Goal: Ask a question

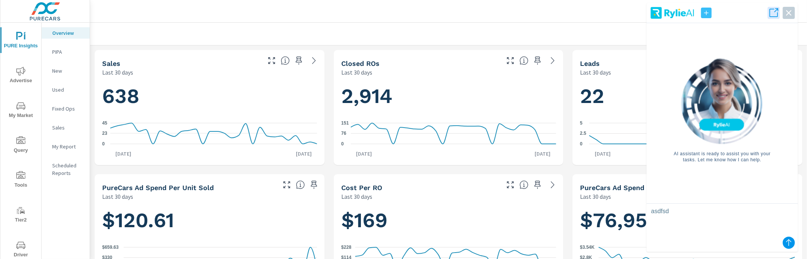
scroll to position [0, 0]
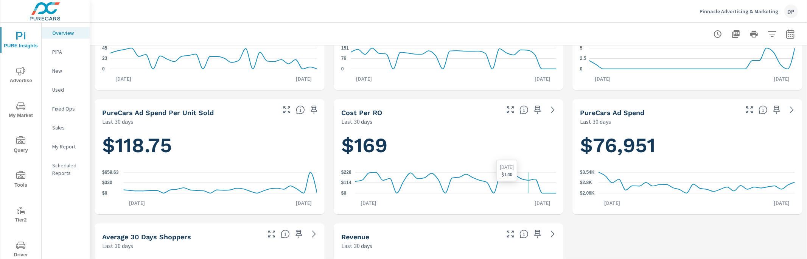
scroll to position [54, 0]
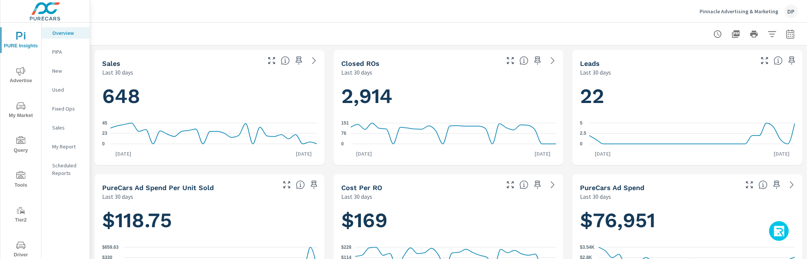
scroll to position [0, 0]
click at [773, 227] on button "button" at bounding box center [779, 231] width 20 height 20
click at [782, 227] on icon "button" at bounding box center [780, 231] width 12 height 13
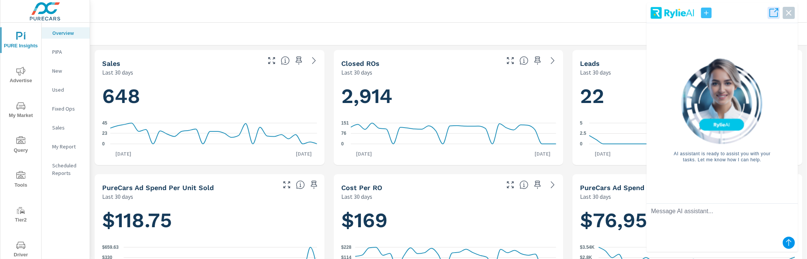
click at [761, 223] on textarea at bounding box center [721, 219] width 151 height 30
type textarea "How many new vehicles in my inventory?"
click at [787, 243] on icon "submit" at bounding box center [788, 242] width 9 height 9
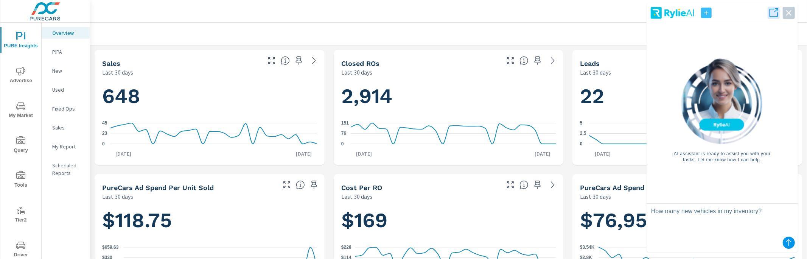
click at [787, 243] on icon "submit" at bounding box center [788, 242] width 9 height 9
